Goal: Task Accomplishment & Management: Complete application form

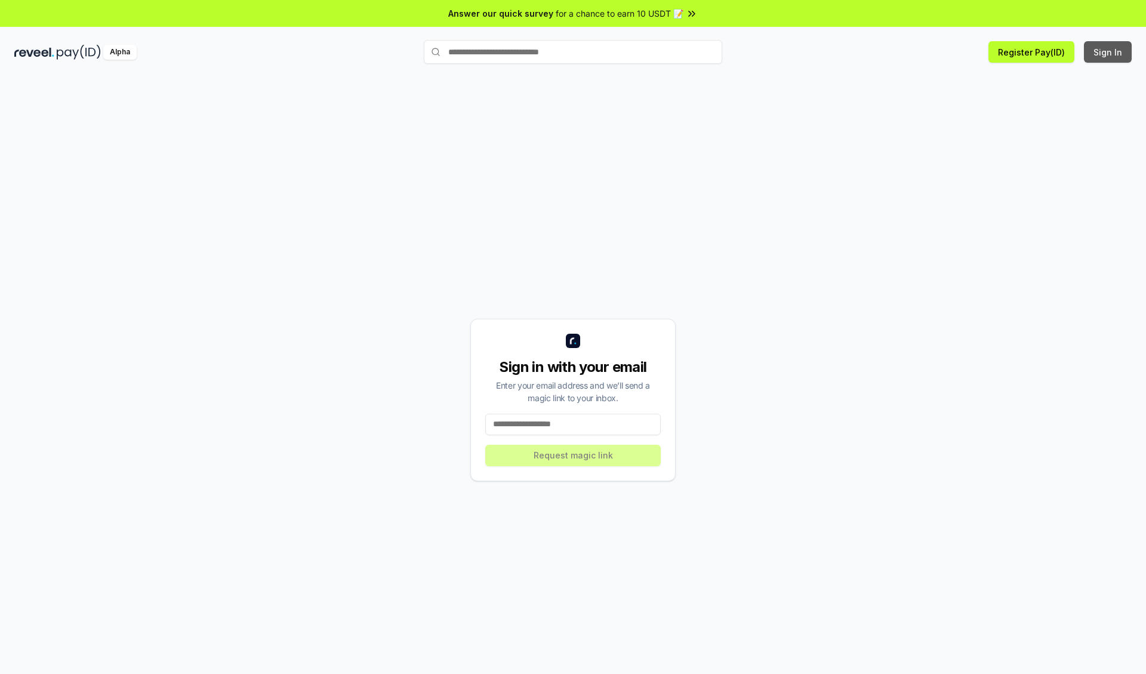
click at [1109, 52] on button "Sign In" at bounding box center [1108, 51] width 48 height 21
type input "**********"
click at [573, 455] on button "Request magic link" at bounding box center [573, 455] width 176 height 21
